Goal: Transaction & Acquisition: Book appointment/travel/reservation

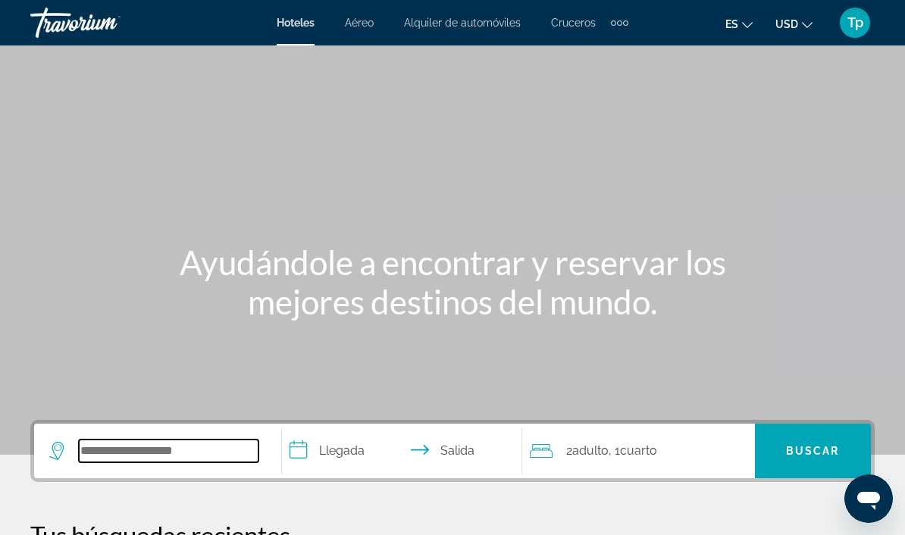
click at [129, 455] on input "Search hotel destination" at bounding box center [169, 451] width 180 height 23
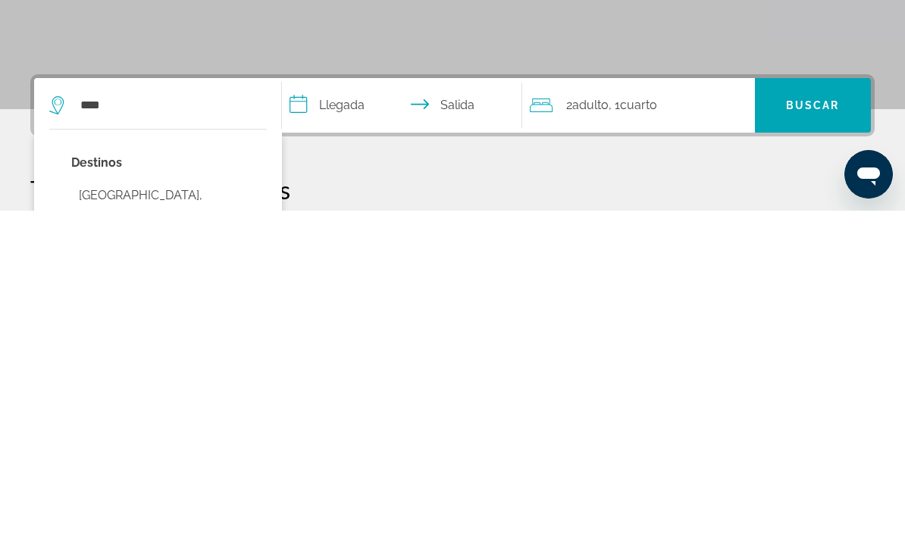
click at [161, 505] on button "[GEOGRAPHIC_DATA], [GEOGRAPHIC_DATA] (ALC)" at bounding box center [169, 530] width 196 height 50
type input "**********"
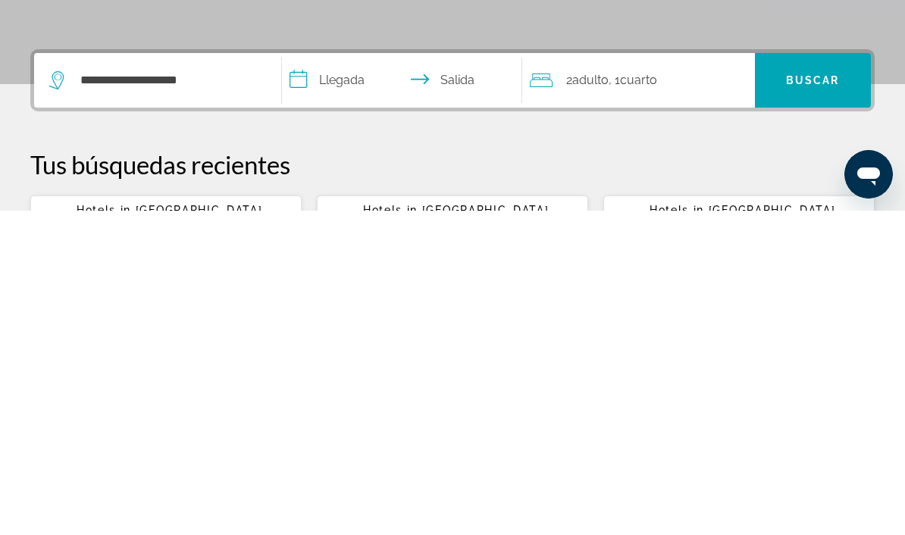
click at [333, 377] on input "**********" at bounding box center [405, 406] width 246 height 59
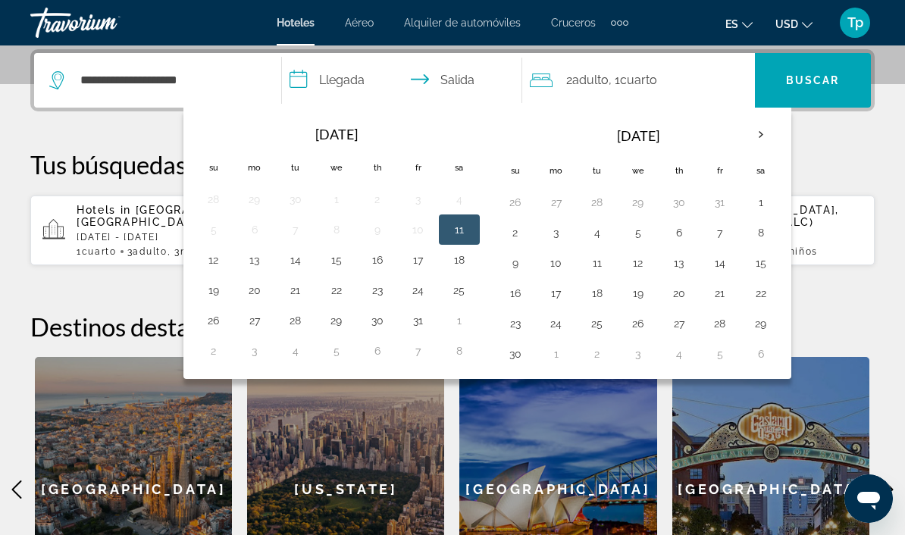
click at [757, 127] on th "Next month" at bounding box center [760, 134] width 41 height 33
click at [553, 297] on button "22" at bounding box center [556, 293] width 24 height 21
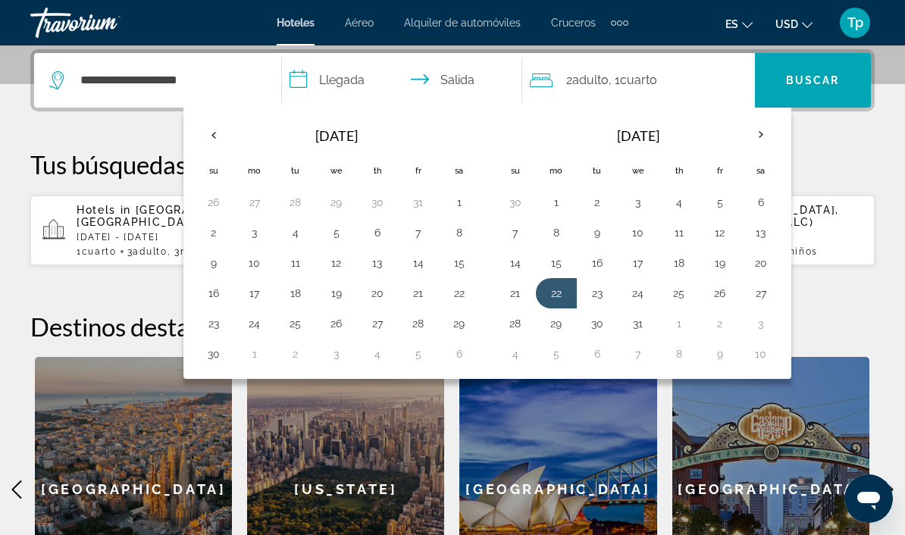
click at [593, 326] on button "30" at bounding box center [597, 323] width 24 height 21
type input "**********"
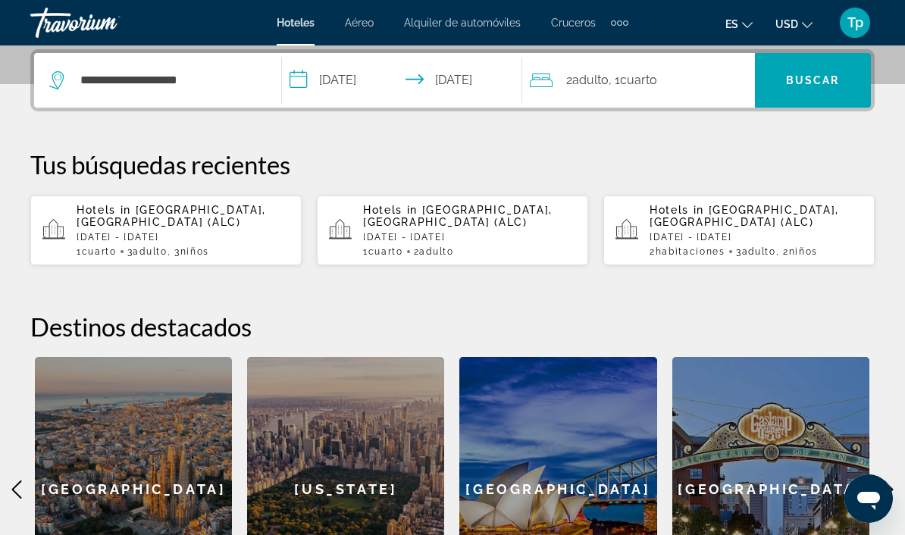
click at [580, 85] on span "Adulto" at bounding box center [590, 80] width 36 height 14
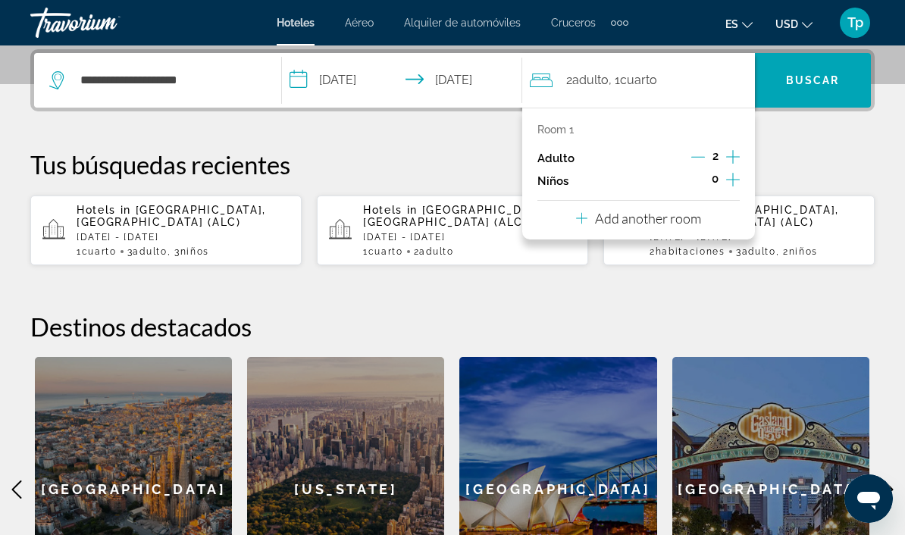
click at [726, 152] on icon "Increment adults" at bounding box center [733, 157] width 14 height 18
click at [726, 186] on button "Increment children" at bounding box center [733, 181] width 14 height 23
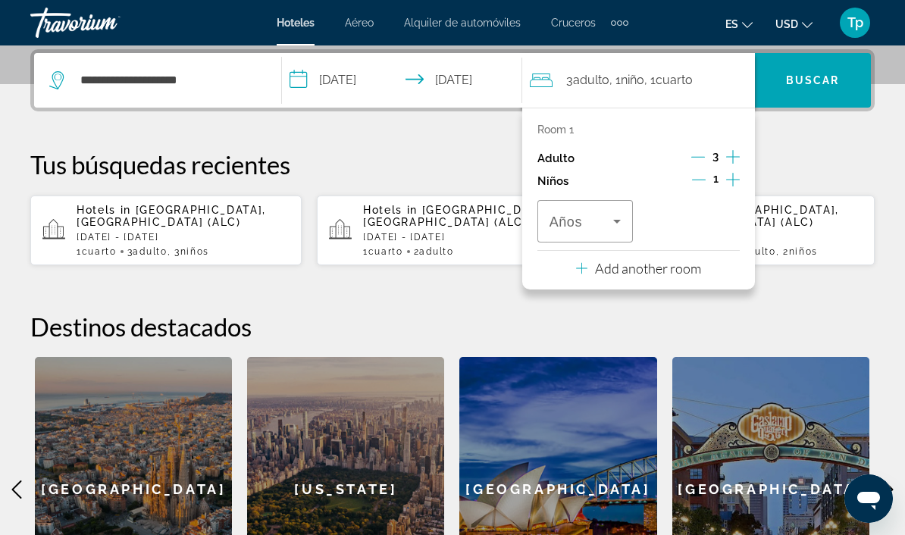
click at [723, 189] on div "1" at bounding box center [716, 181] width 48 height 23
click at [724, 194] on div "Room 1 Adulto 3 Niños 1 Años" at bounding box center [638, 183] width 202 height 119
click at [722, 176] on div "1" at bounding box center [716, 181] width 48 height 23
click at [718, 190] on div "Room 1 Adulto 3 Niños 1 Años" at bounding box center [638, 183] width 202 height 119
click at [737, 177] on icon "Increment children" at bounding box center [733, 180] width 14 height 14
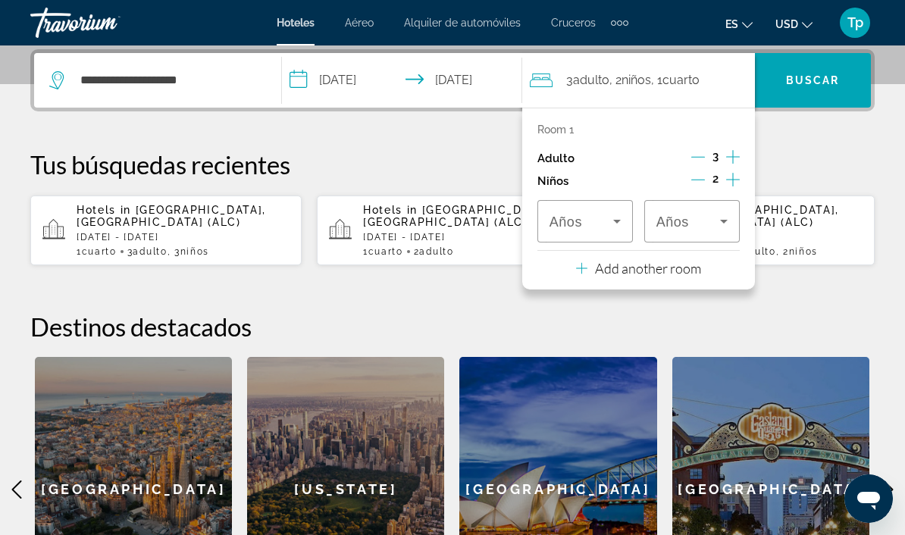
click at [730, 179] on icon "Increment children" at bounding box center [733, 180] width 14 height 18
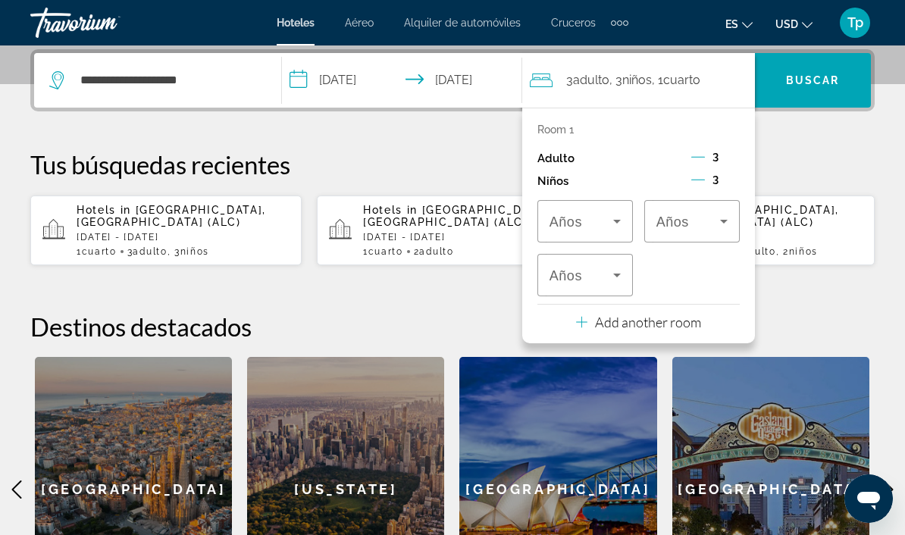
click at [613, 223] on icon "Travelers: 3 adults, 3 children" at bounding box center [617, 221] width 18 height 18
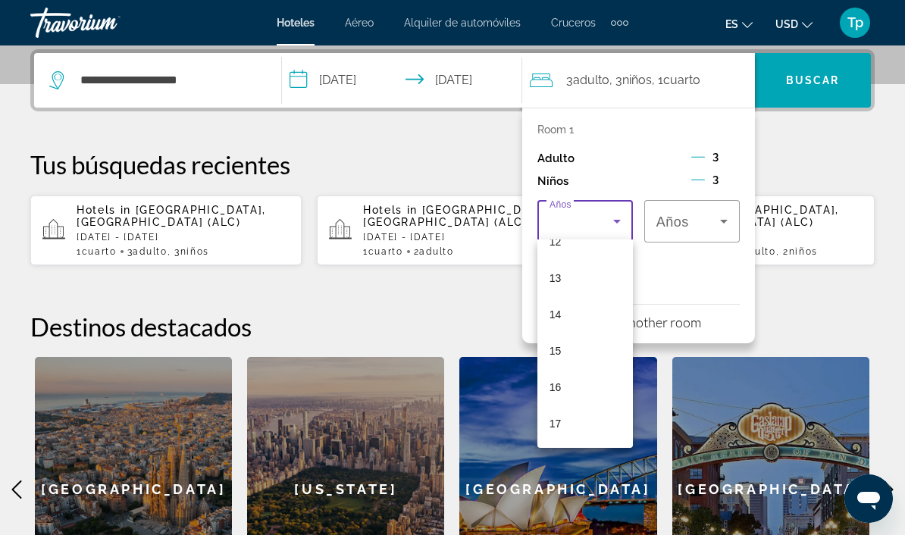
scroll to position [458, 0]
click at [568, 425] on mat-option "17" at bounding box center [584, 423] width 95 height 36
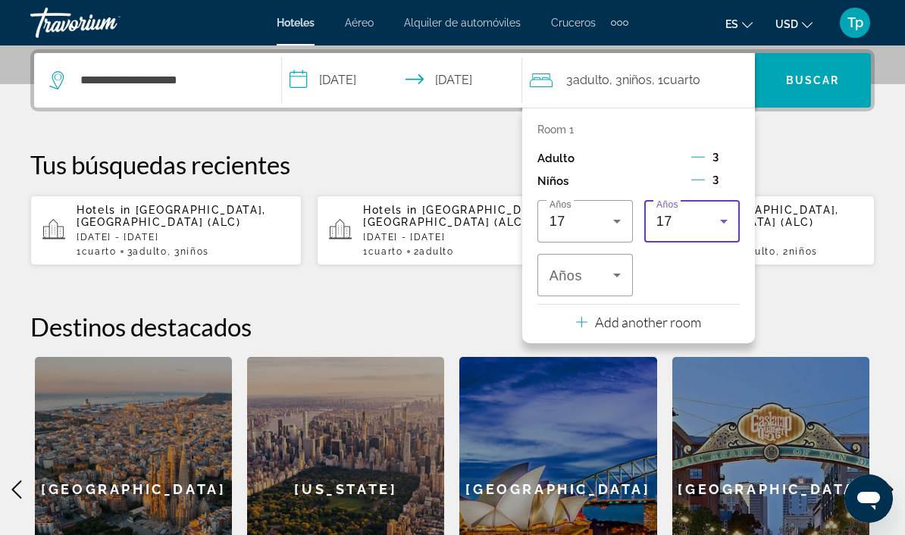
click at [722, 220] on icon "Travelers: 3 adults, 3 children" at bounding box center [724, 221] width 18 height 18
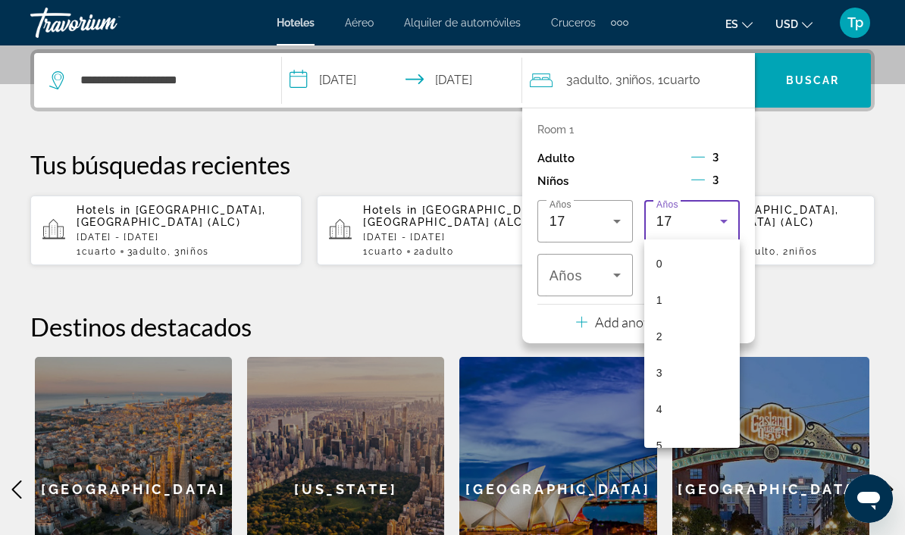
scroll to position [452, 0]
click at [686, 368] on mat-option "15" at bounding box center [691, 357] width 95 height 36
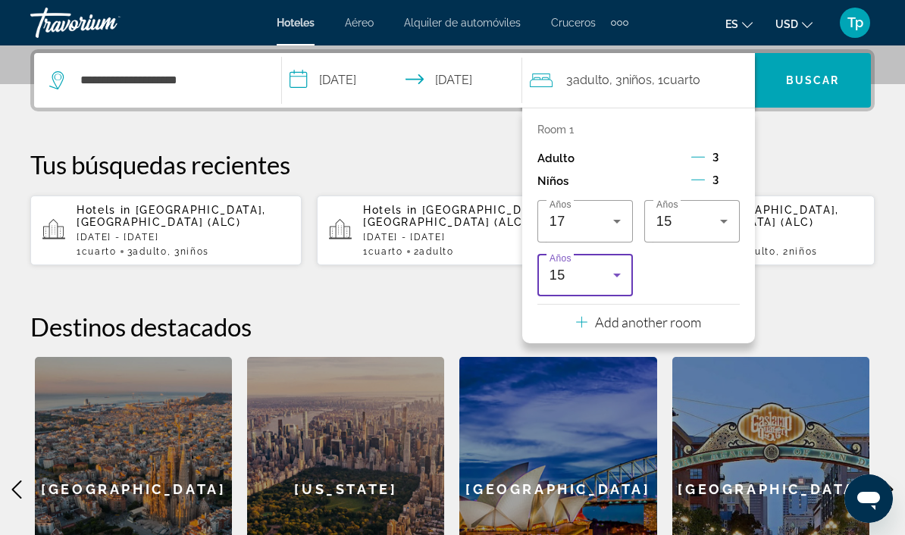
click at [618, 279] on icon "Travelers: 3 adults, 3 children" at bounding box center [617, 275] width 18 height 18
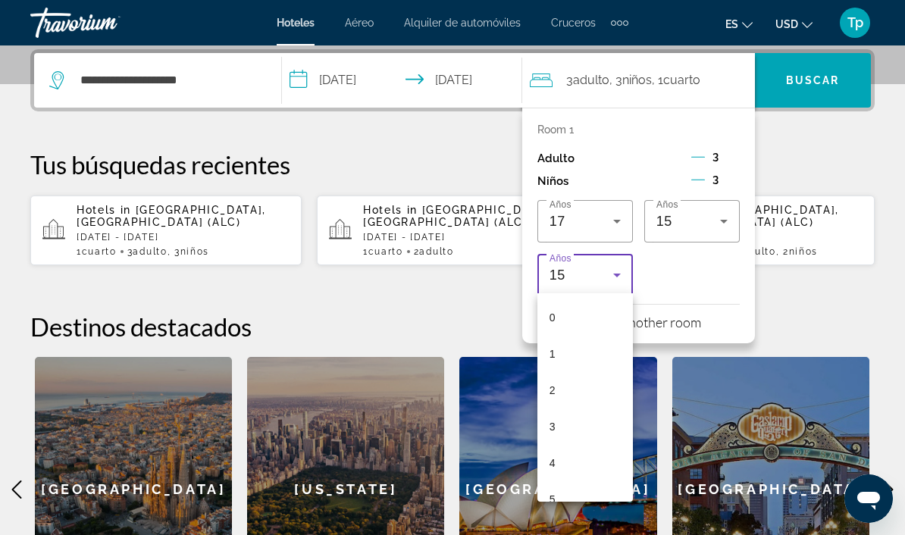
scroll to position [380, 0]
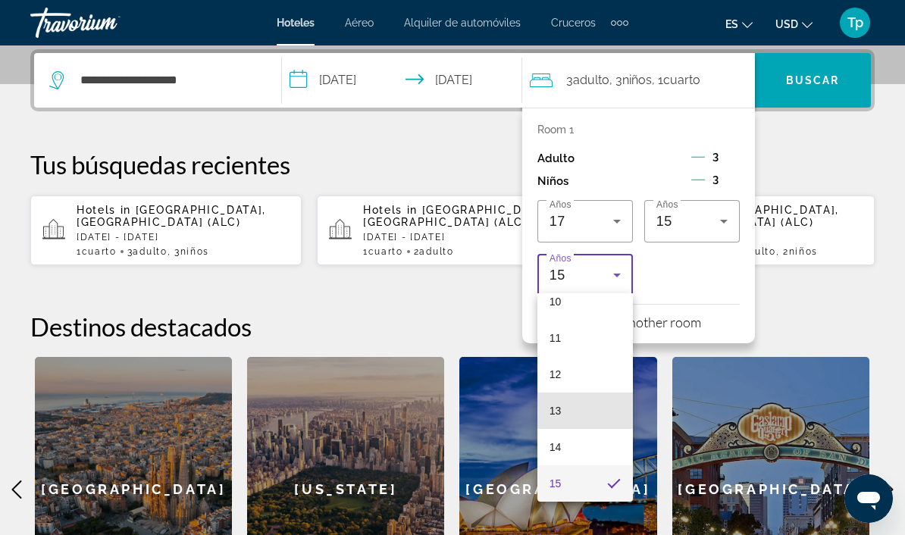
click at [582, 420] on mat-option "13" at bounding box center [584, 411] width 95 height 36
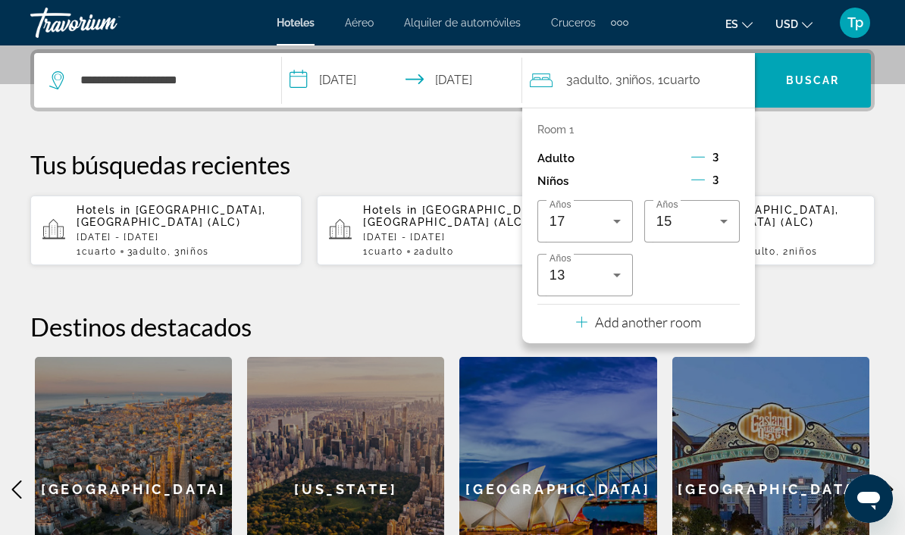
click at [815, 86] on span "Buscar" at bounding box center [813, 80] width 54 height 12
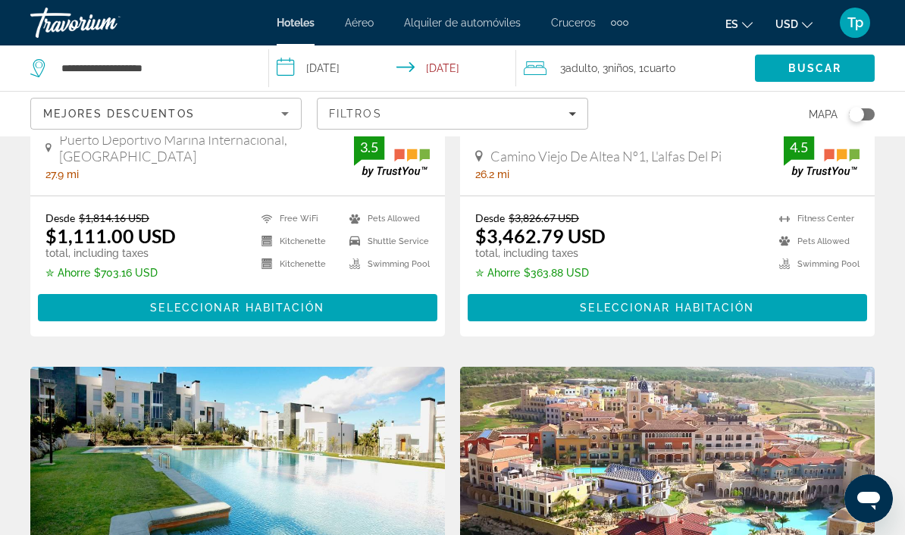
scroll to position [54, 0]
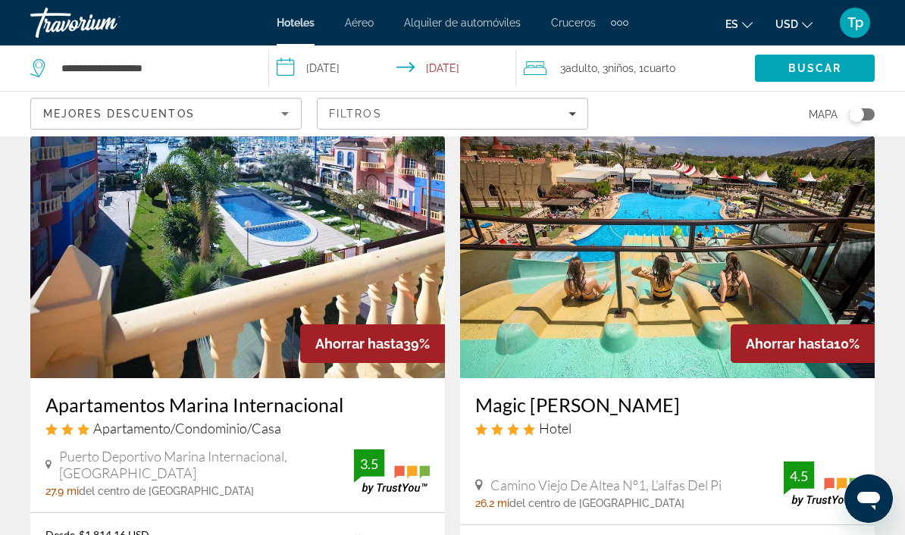
click at [463, 117] on div "Filtros" at bounding box center [452, 114] width 247 height 12
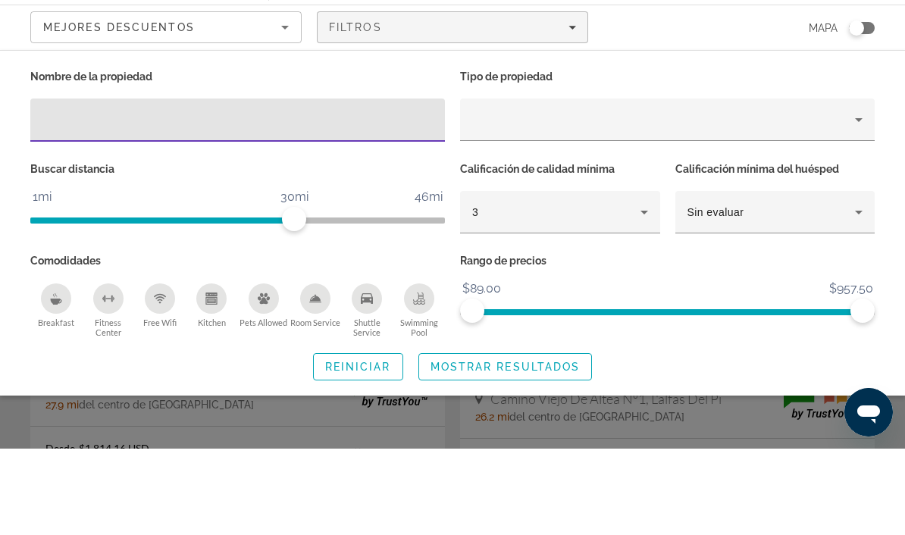
click at [498, 197] on div "Property type" at bounding box center [663, 206] width 383 height 18
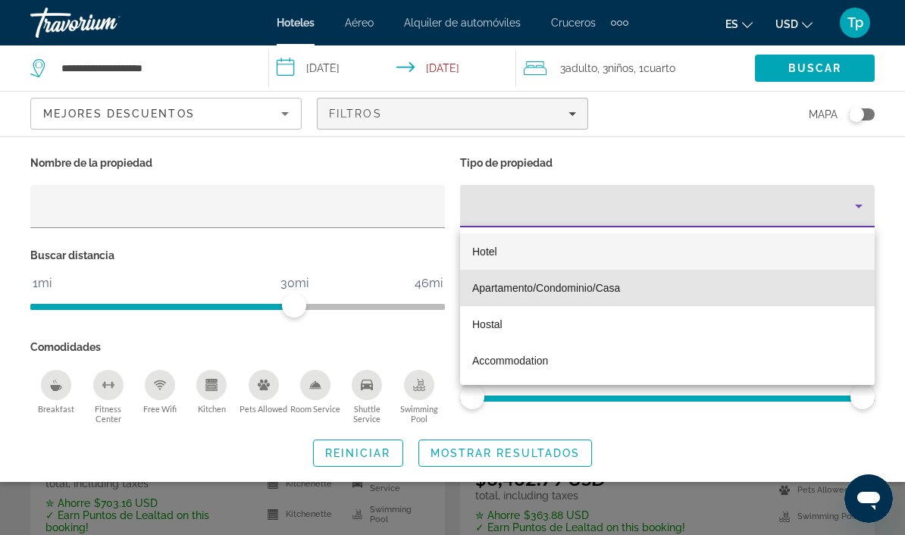
click at [516, 293] on span "Apartamento/Condominio/Casa" at bounding box center [546, 288] width 148 height 12
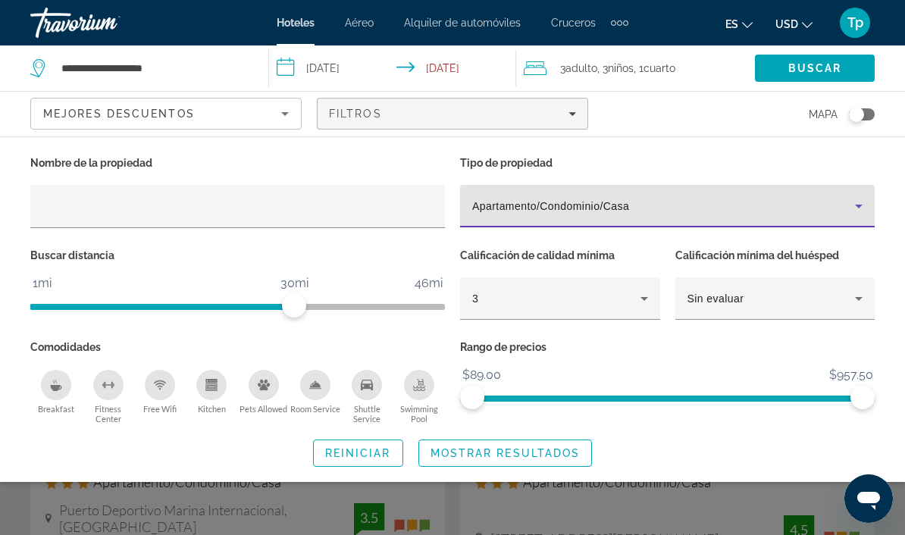
click at [494, 455] on span "Mostrar resultados" at bounding box center [505, 453] width 150 height 12
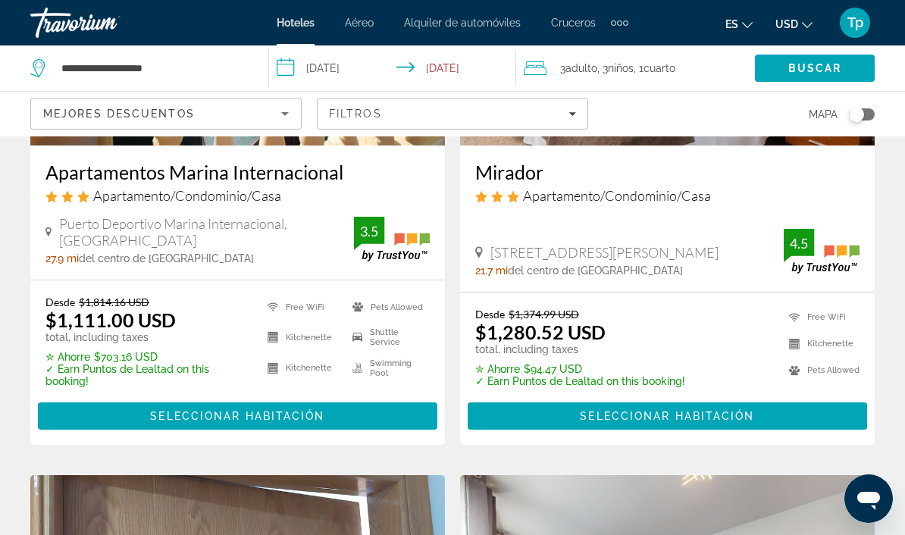
scroll to position [288, 0]
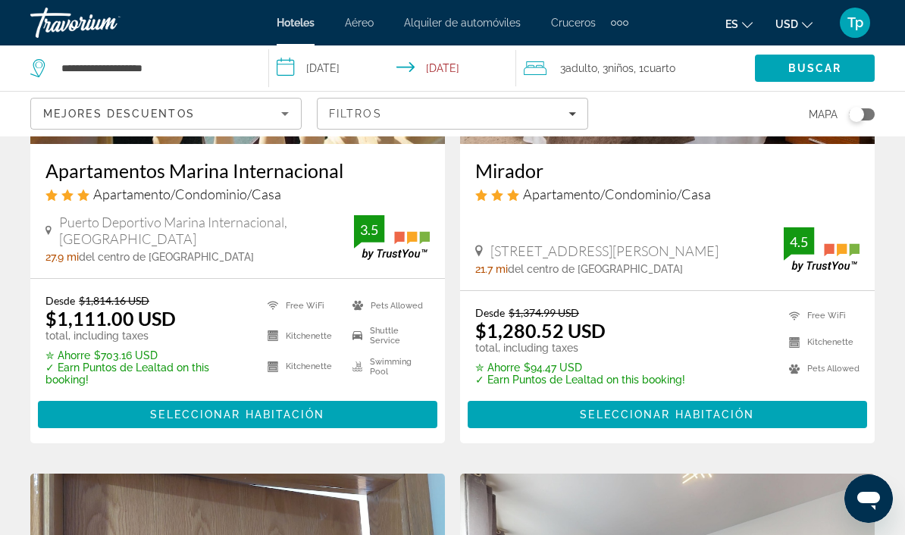
click at [808, 21] on icon "Change currency" at bounding box center [807, 25] width 11 height 11
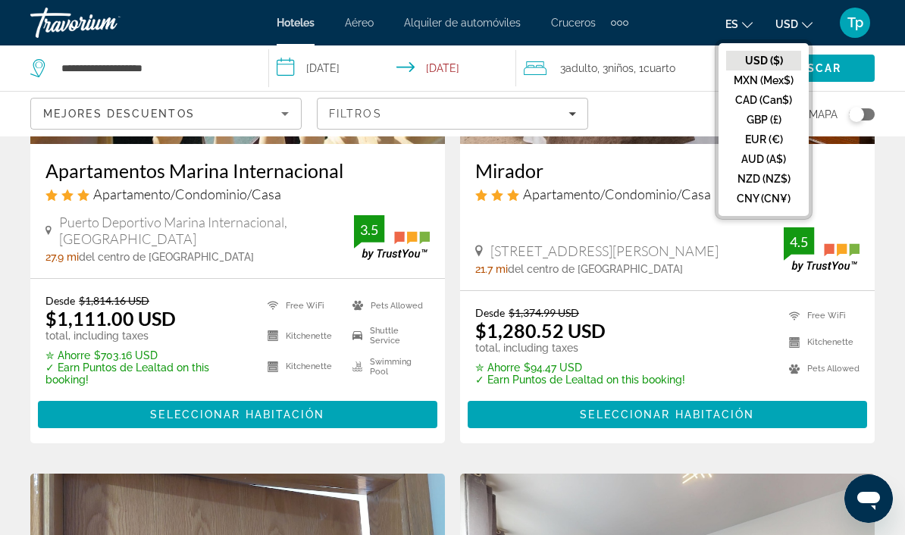
click at [760, 123] on button "GBP (£)" at bounding box center [763, 120] width 75 height 20
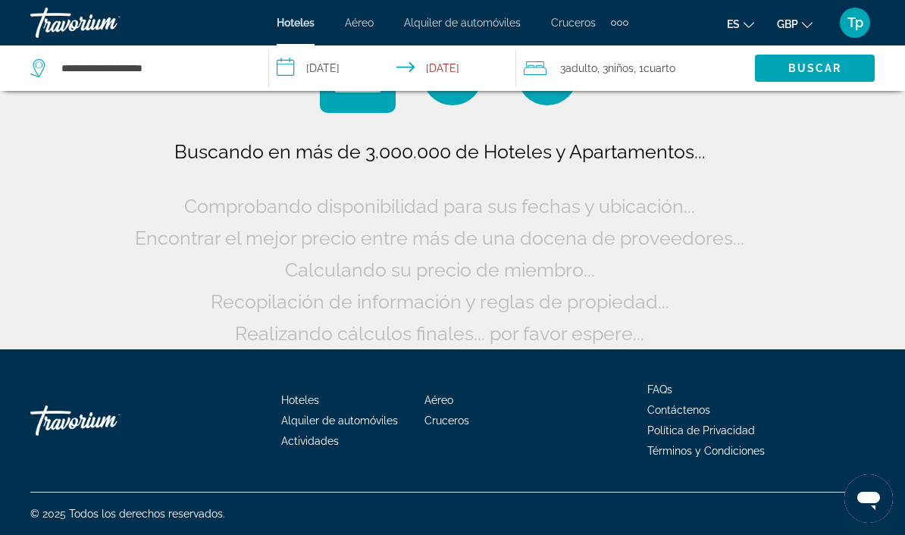
scroll to position [23, 0]
